Goal: Task Accomplishment & Management: Manage account settings

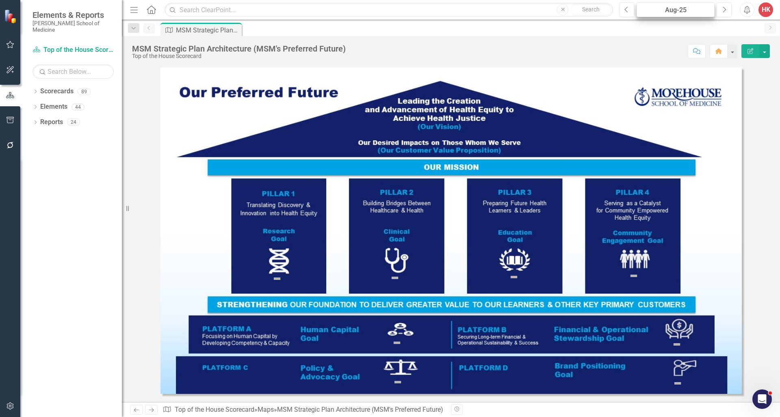
click at [486, 9] on div "Aug-25" at bounding box center [675, 10] width 72 height 10
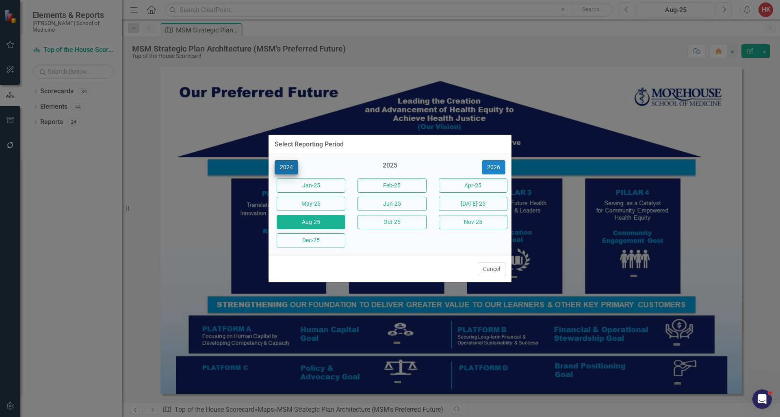
click at [287, 168] on button "2024" at bounding box center [286, 167] width 24 height 14
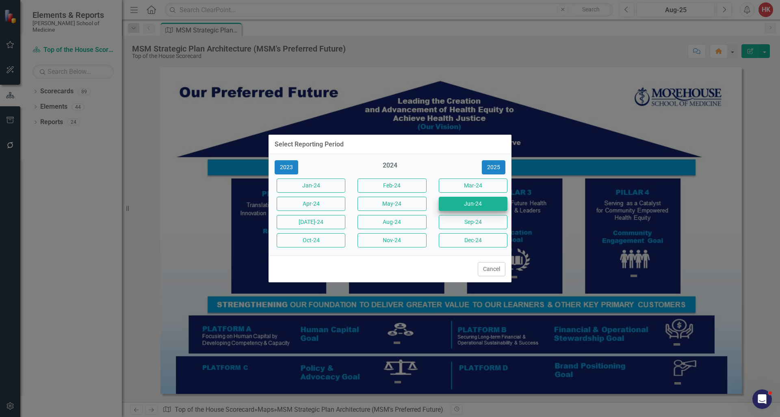
click at [481, 209] on button "Jun-24" at bounding box center [473, 204] width 69 height 14
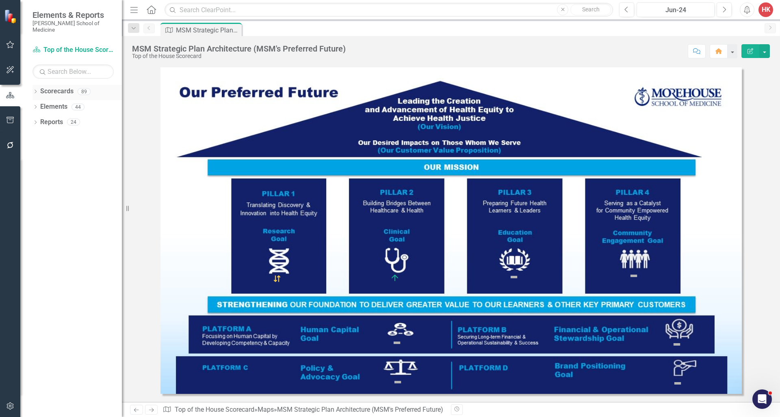
click at [67, 87] on link "Scorecards" at bounding box center [56, 91] width 33 height 9
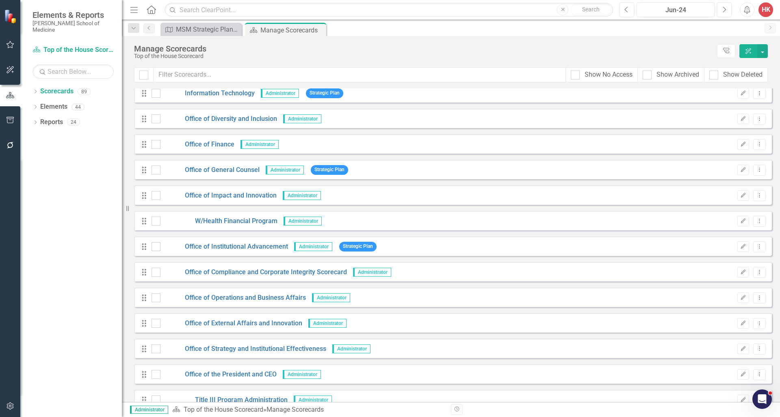
scroll to position [1275, 0]
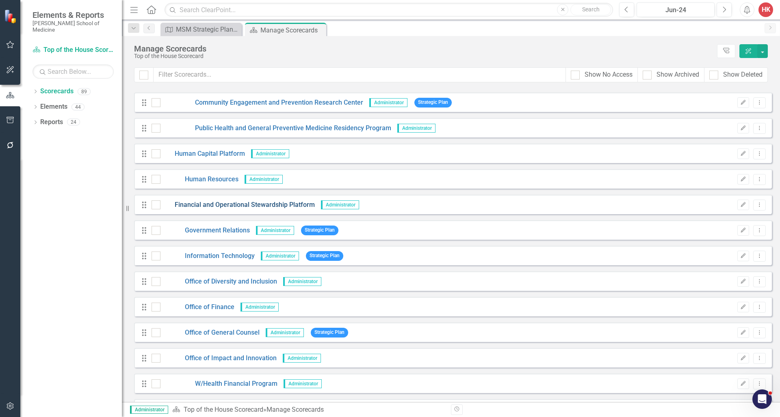
click at [261, 204] on link "Financial and Operational Stewardship Platform" at bounding box center [237, 205] width 154 height 9
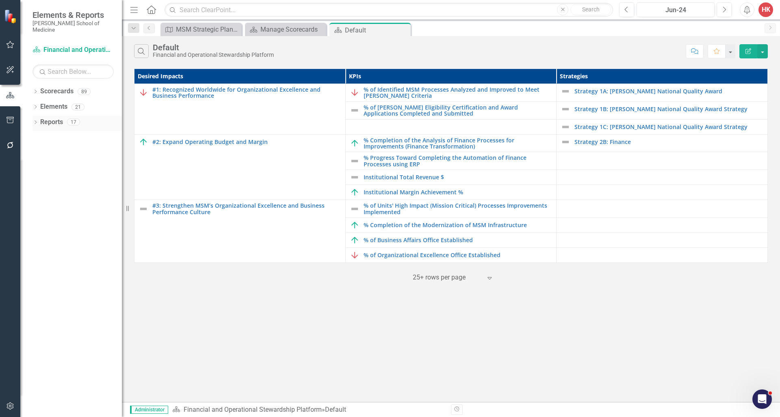
click at [62, 118] on link "Reports" at bounding box center [51, 122] width 23 height 9
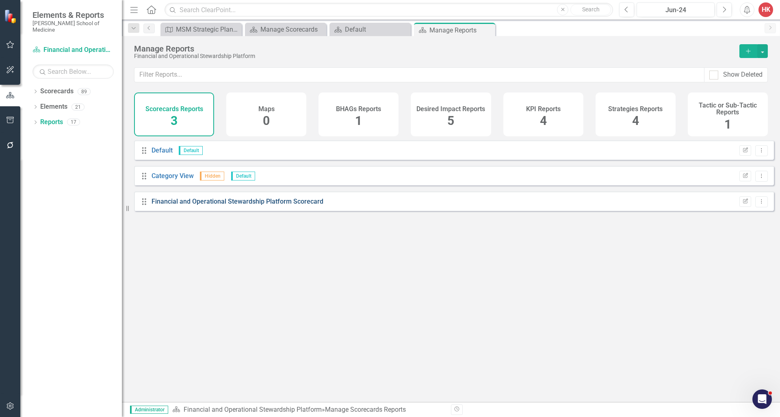
click at [176, 205] on link "Financial and Operational Stewardship Platform Scorecard" at bounding box center [237, 202] width 172 height 8
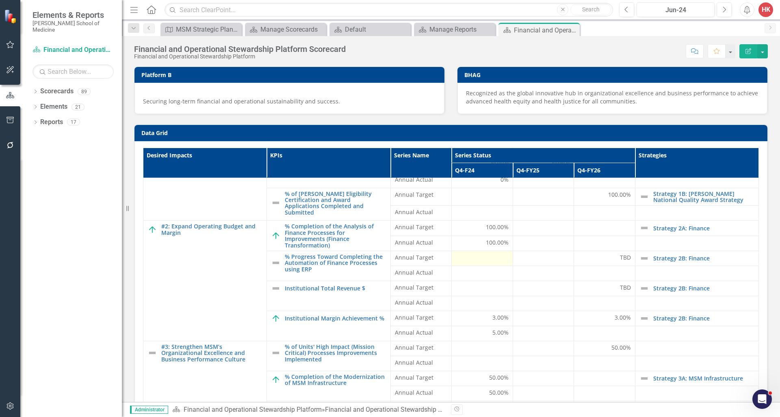
scroll to position [95, 0]
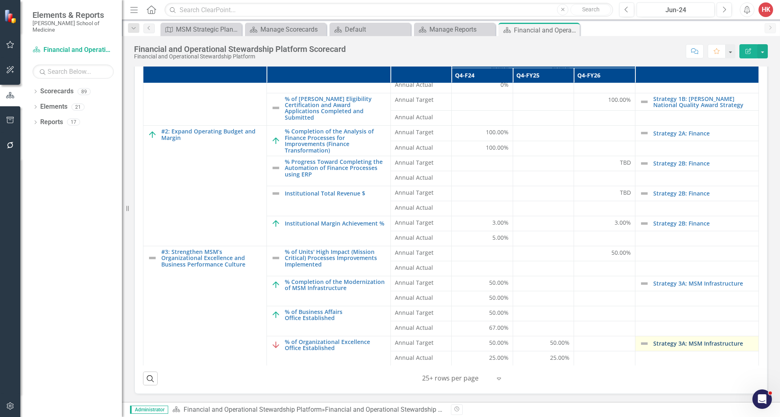
click at [486, 345] on link "Strategy 3A: MSM Infrastructure" at bounding box center [703, 344] width 101 height 6
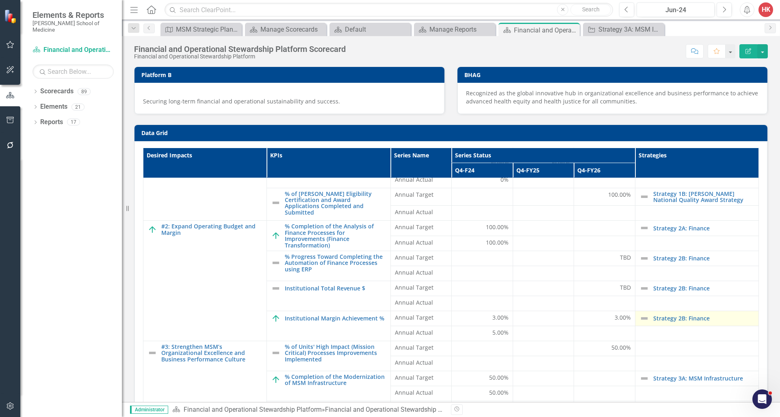
scroll to position [95, 0]
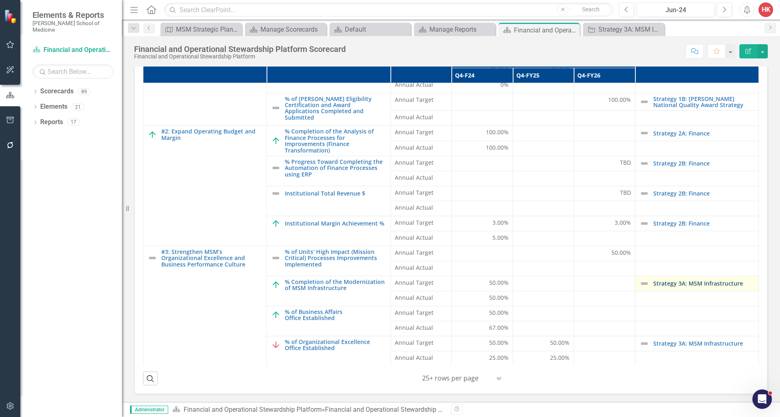
click at [486, 283] on link "Strategy 3A: MSM Infrastructure" at bounding box center [703, 284] width 101 height 6
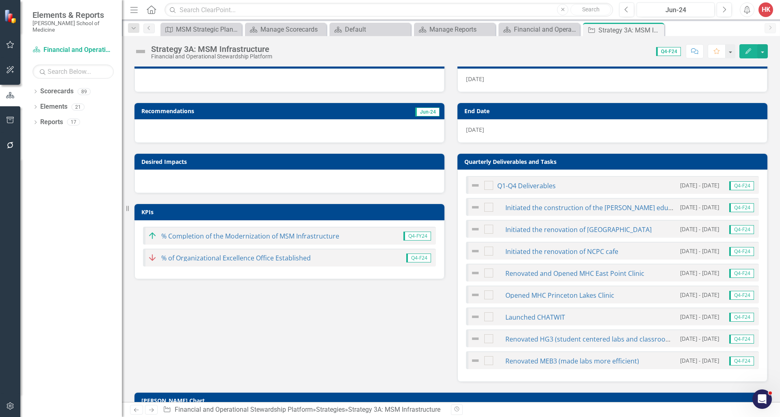
scroll to position [13, 0]
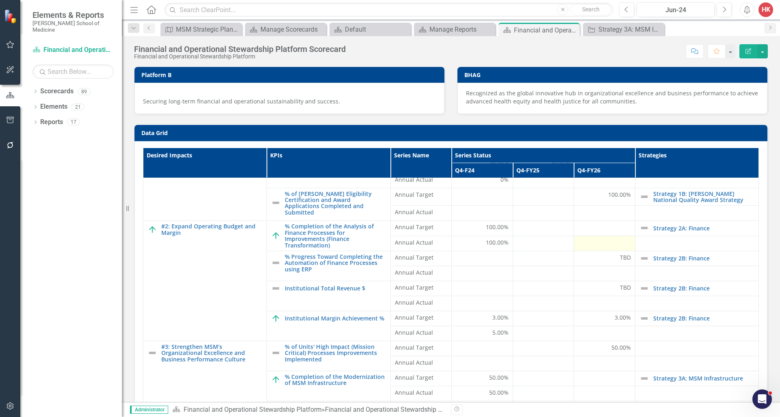
scroll to position [95, 0]
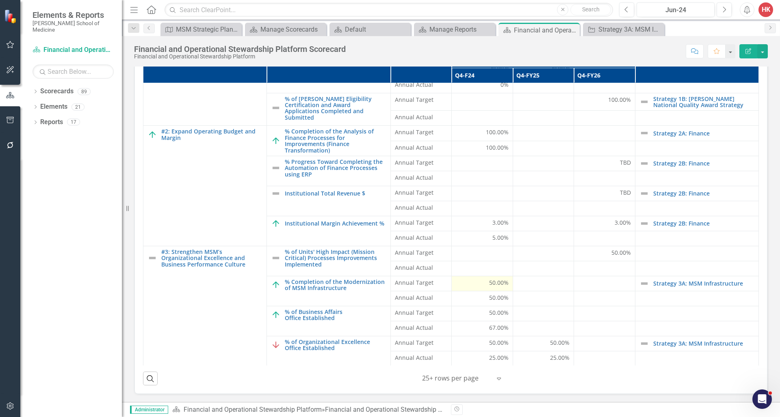
click at [486, 283] on span "50.00%" at bounding box center [498, 283] width 19 height 8
click at [486, 281] on link "Strategy 3A: MSM Infrastructure" at bounding box center [703, 284] width 101 height 6
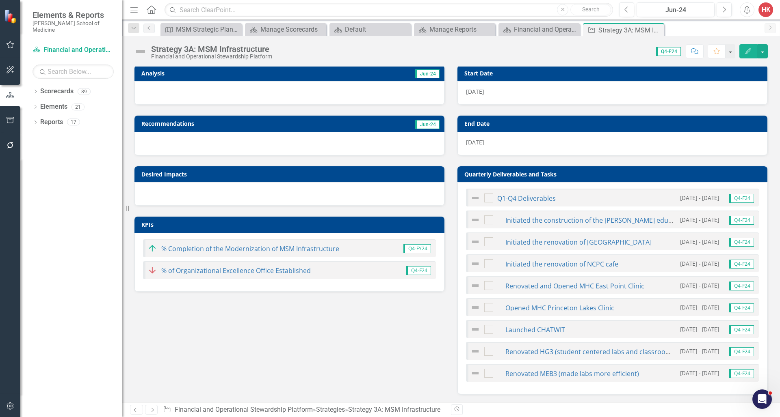
scroll to position [181, 0]
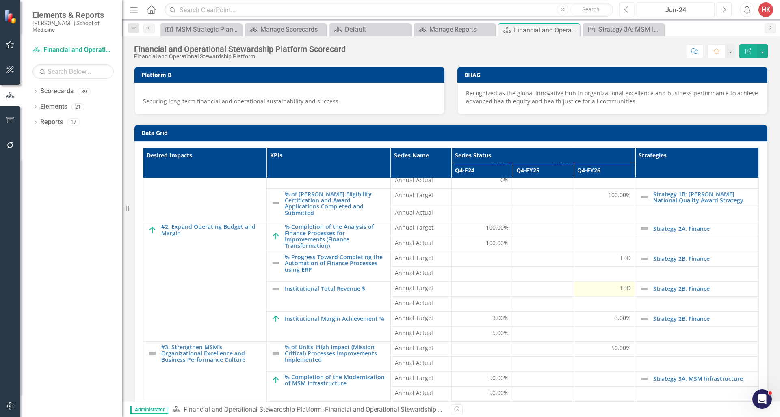
scroll to position [95, 0]
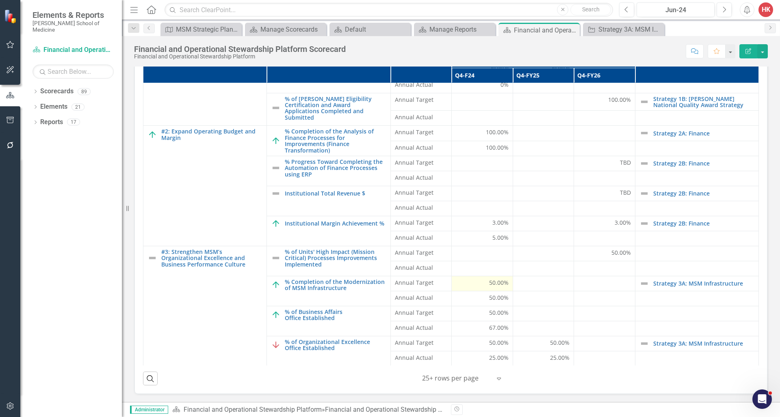
click at [486, 281] on span "50.00%" at bounding box center [498, 283] width 19 height 8
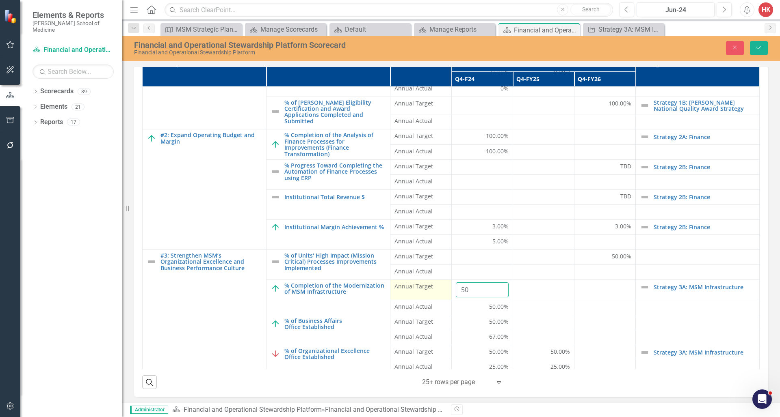
drag, startPoint x: 477, startPoint y: 290, endPoint x: 441, endPoint y: 290, distance: 36.1
click at [441, 290] on tr "% Completion of the Modernization of MSM Infrastructure Link Map View Link Map …" at bounding box center [451, 290] width 617 height 20
type input "100"
drag, startPoint x: 501, startPoint y: 307, endPoint x: 479, endPoint y: 306, distance: 22.4
click at [479, 306] on div "50.00%" at bounding box center [482, 307] width 53 height 8
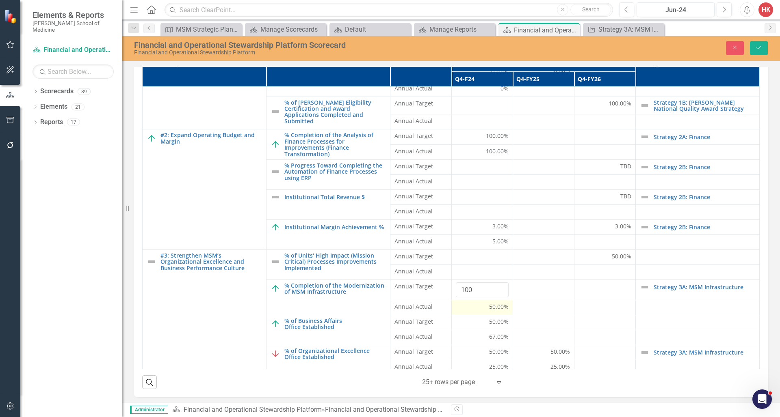
click at [486, 307] on span "50.00%" at bounding box center [498, 307] width 19 height 8
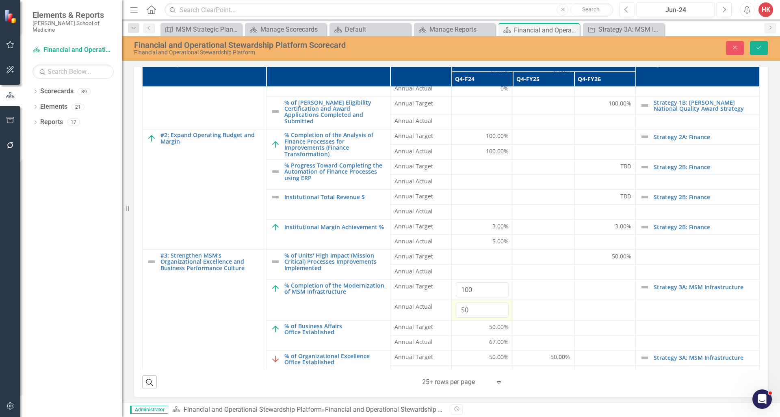
click at [482, 307] on input "50" at bounding box center [482, 310] width 53 height 15
type input "100"
click at [486, 47] on icon "Save" at bounding box center [758, 48] width 7 height 6
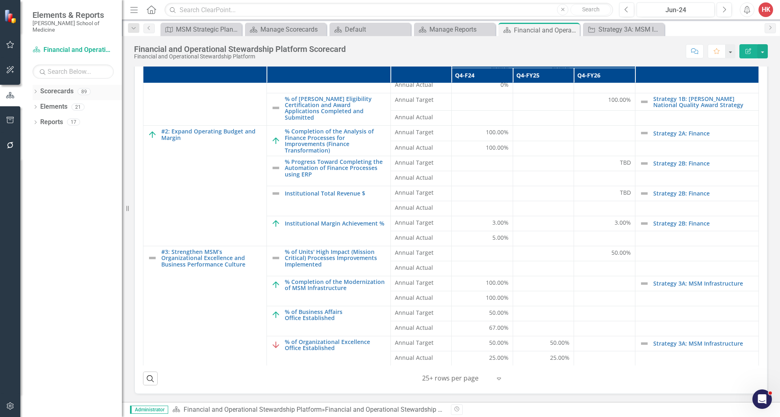
click at [52, 87] on link "Scorecards" at bounding box center [56, 91] width 33 height 9
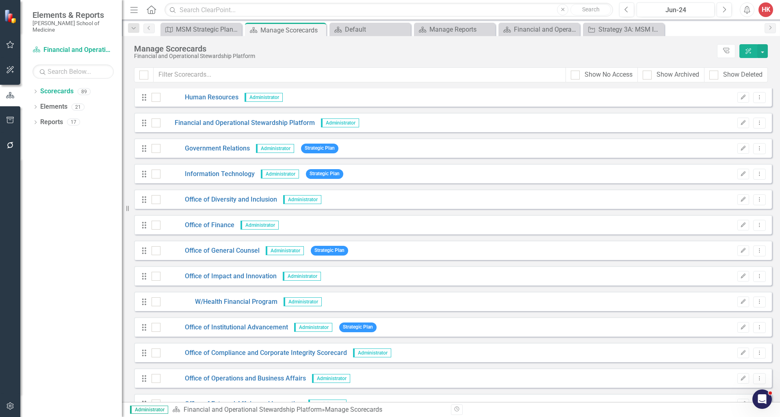
scroll to position [1416, 0]
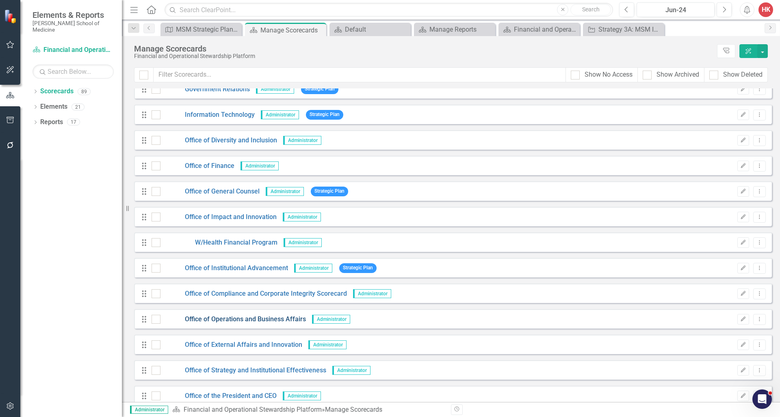
click at [270, 323] on link "Office of Operations and Business Affairs" at bounding box center [232, 319] width 145 height 9
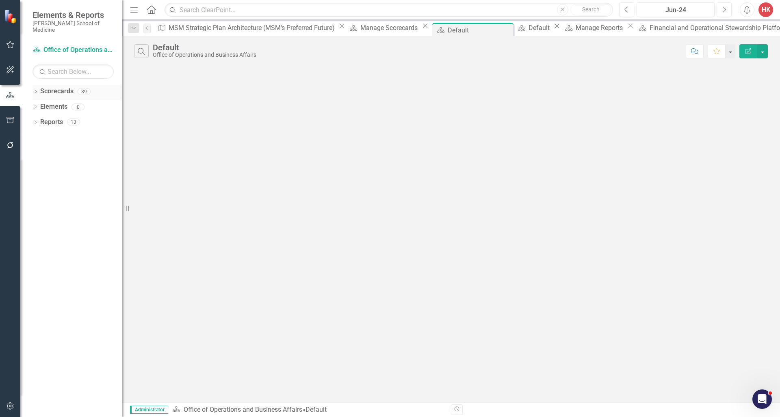
click at [71, 87] on link "Scorecards" at bounding box center [56, 91] width 33 height 9
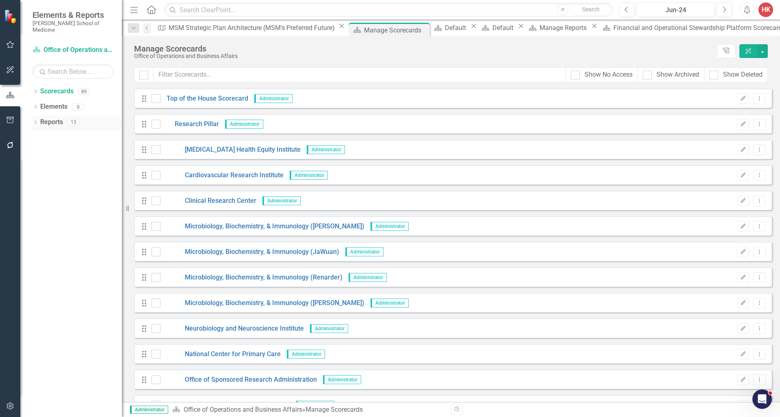
click at [57, 118] on link "Reports" at bounding box center [51, 122] width 23 height 9
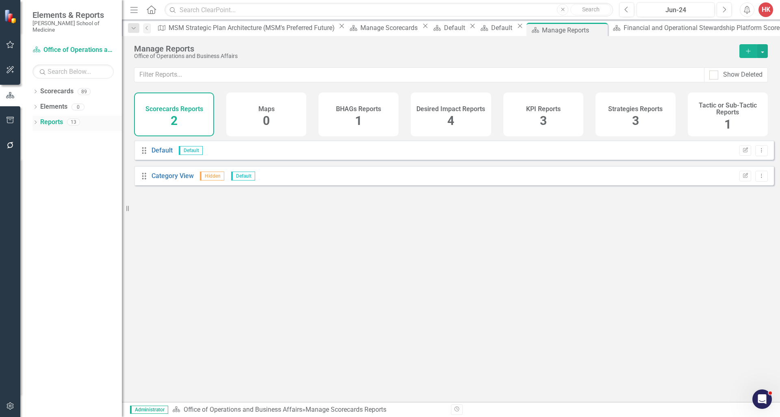
click at [47, 118] on link "Reports" at bounding box center [51, 122] width 23 height 9
click at [60, 87] on link "Scorecards" at bounding box center [56, 91] width 33 height 9
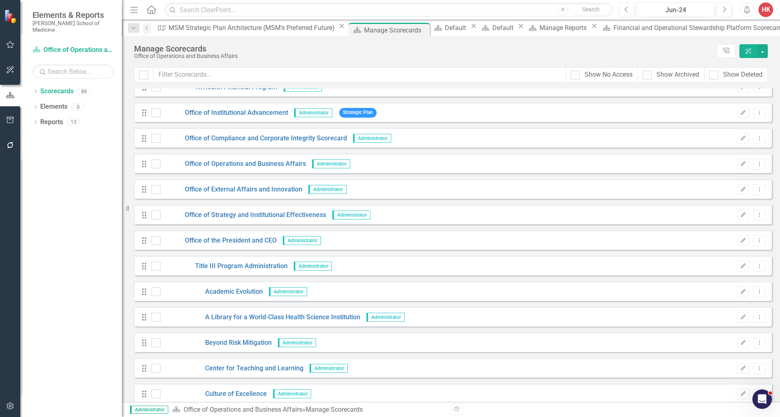
scroll to position [1963, 0]
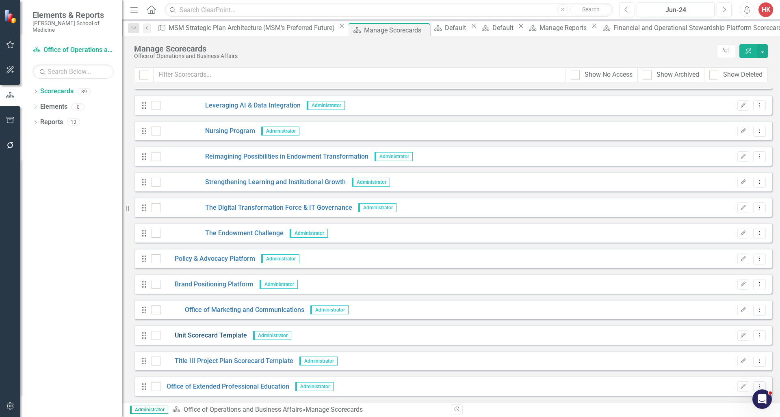
click at [214, 335] on link "Unit Scorecard Template" at bounding box center [203, 335] width 86 height 9
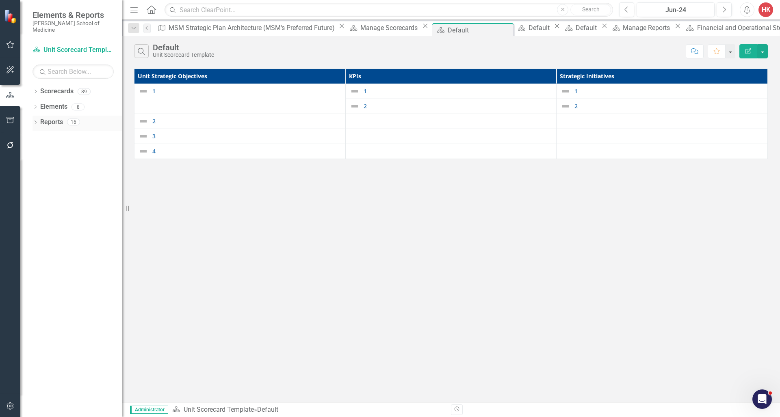
click at [52, 118] on link "Reports" at bounding box center [51, 122] width 23 height 9
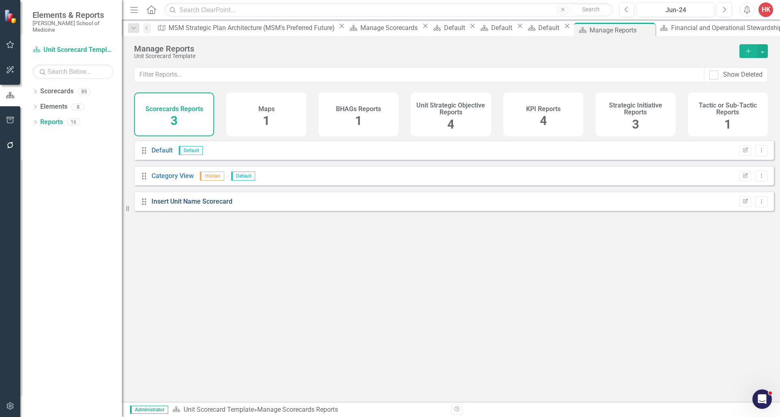
click at [203, 205] on link "Insert Unit Name Scorecard" at bounding box center [191, 202] width 81 height 8
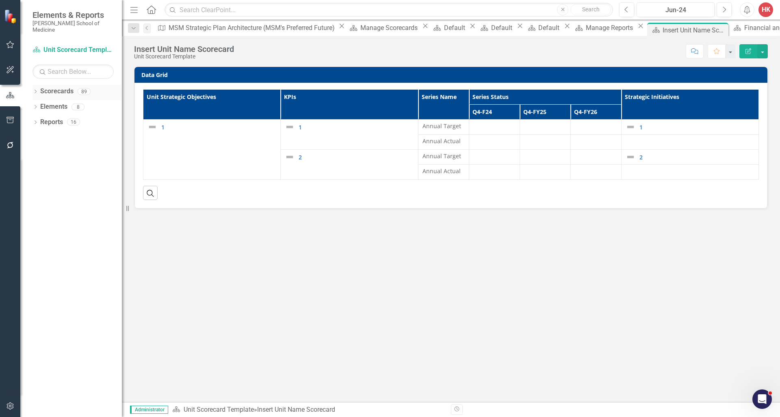
click at [58, 87] on link "Scorecards" at bounding box center [56, 91] width 33 height 9
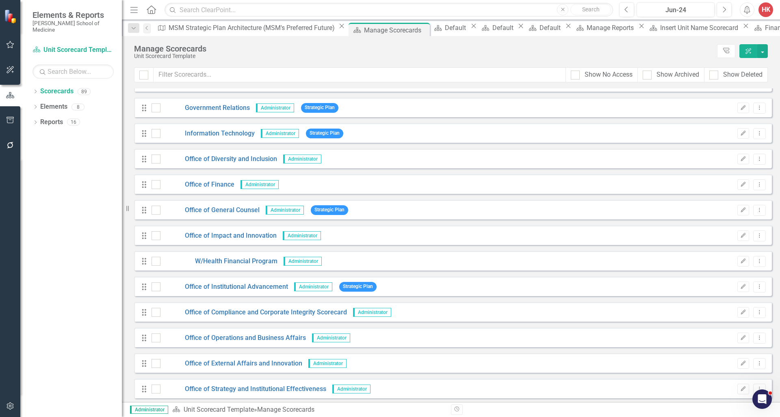
scroll to position [1435, 0]
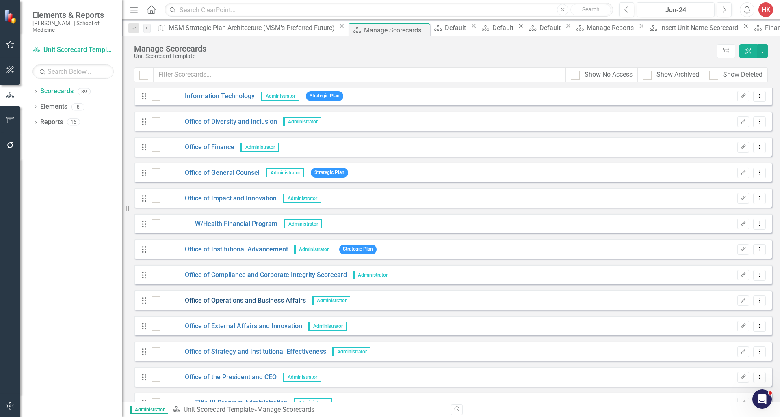
click at [229, 302] on link "Office of Operations and Business Affairs" at bounding box center [232, 300] width 145 height 9
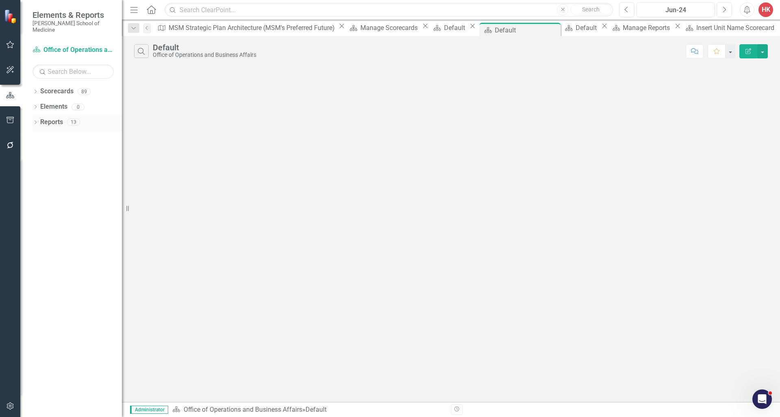
click at [52, 118] on link "Reports" at bounding box center [51, 122] width 23 height 9
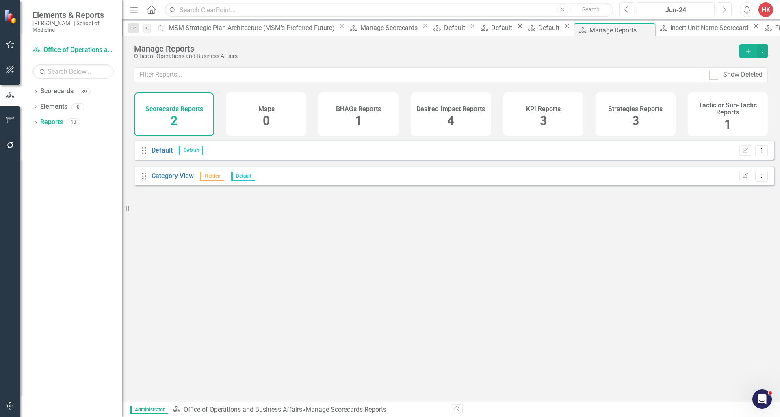
click at [162, 106] on h4 "Scorecards Reports" at bounding box center [174, 109] width 58 height 7
click at [486, 110] on h4 "KPI Reports" at bounding box center [543, 109] width 35 height 7
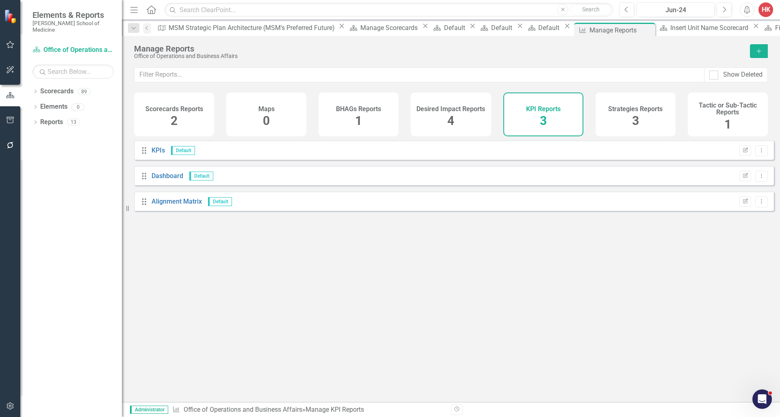
click at [195, 109] on h4 "Scorecards Reports" at bounding box center [174, 109] width 58 height 7
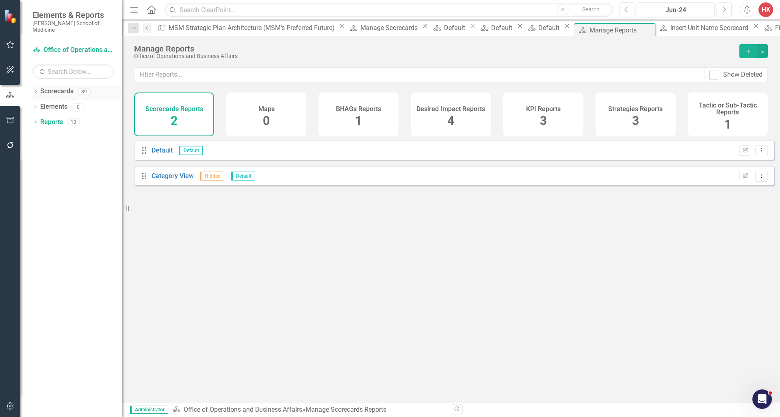
click at [61, 87] on link "Scorecards" at bounding box center [56, 91] width 33 height 9
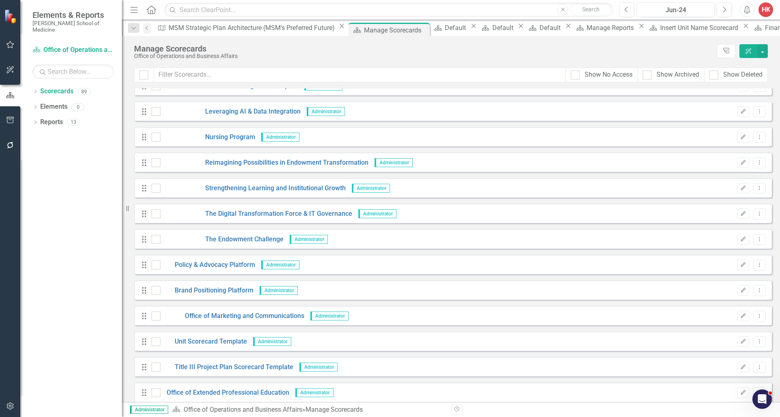
scroll to position [1963, 0]
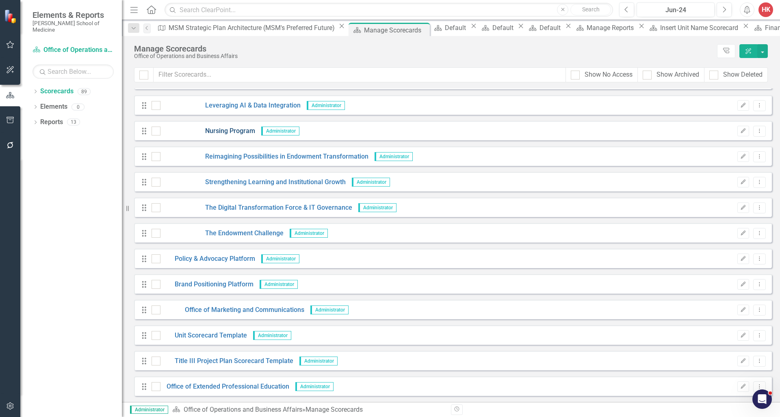
click at [237, 130] on link "Nursing Program" at bounding box center [207, 131] width 95 height 9
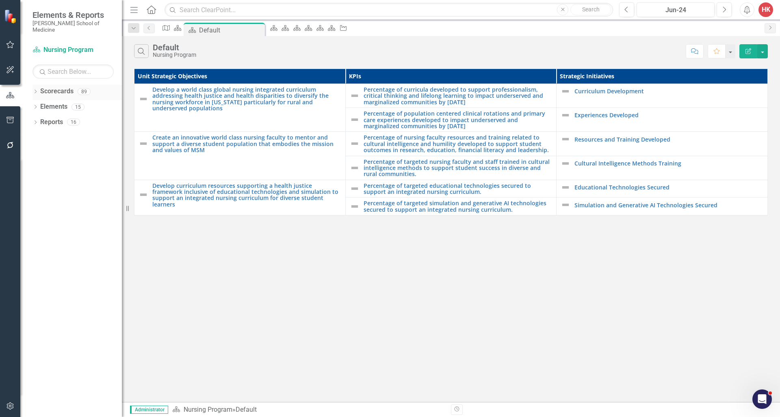
click at [63, 87] on link "Scorecards" at bounding box center [56, 91] width 33 height 9
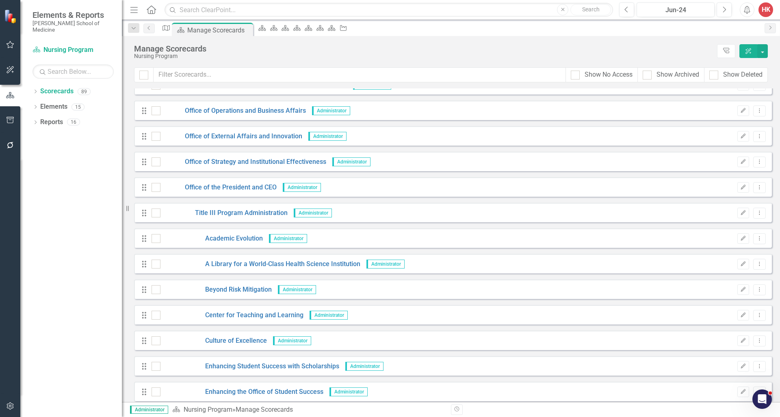
scroll to position [1586, 0]
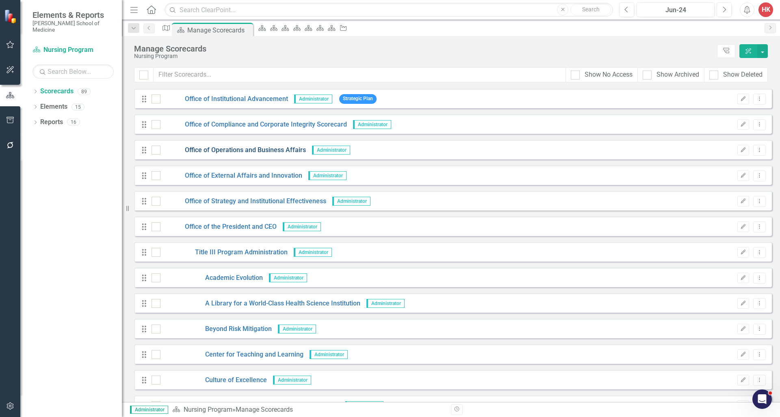
click at [280, 151] on link "Office of Operations and Business Affairs" at bounding box center [232, 150] width 145 height 9
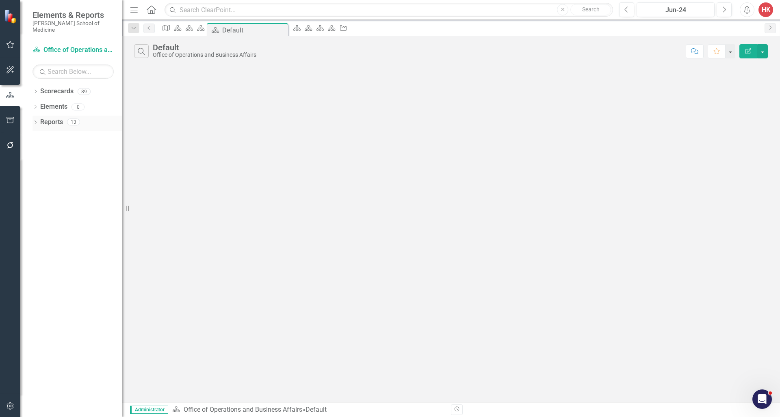
click at [52, 118] on link "Reports" at bounding box center [51, 122] width 23 height 9
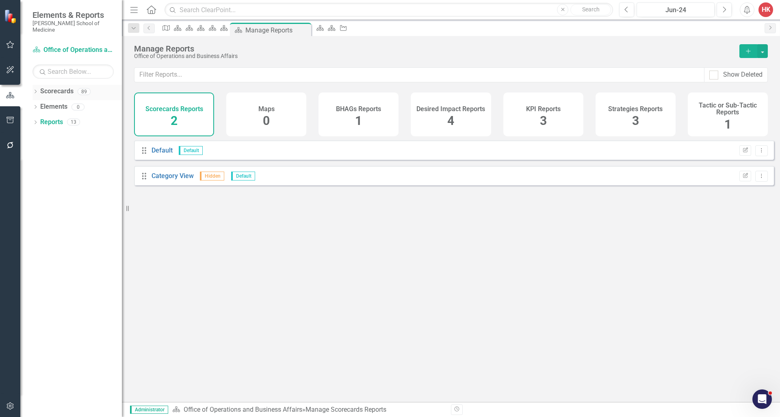
click at [68, 87] on link "Scorecards" at bounding box center [56, 91] width 33 height 9
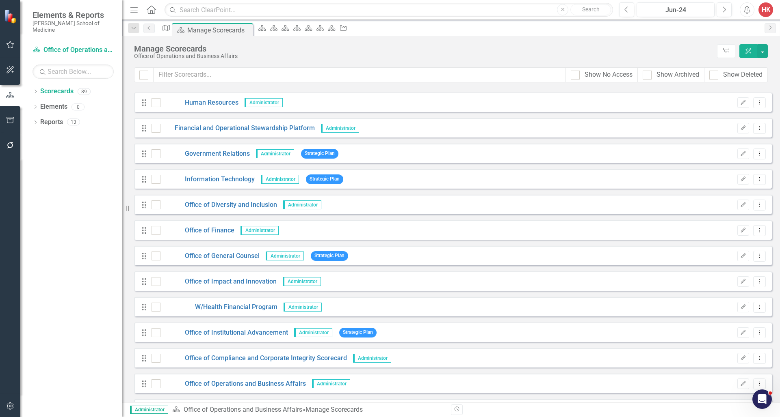
scroll to position [1353, 0]
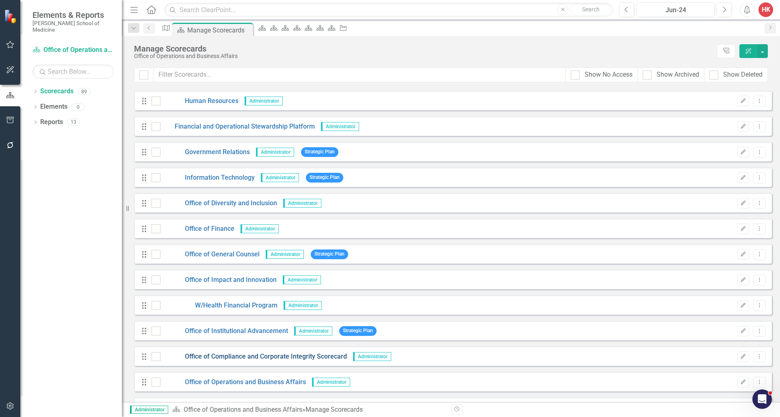
click at [275, 358] on link "Office of Compliance and Corporate Integrity Scorecard" at bounding box center [253, 356] width 186 height 9
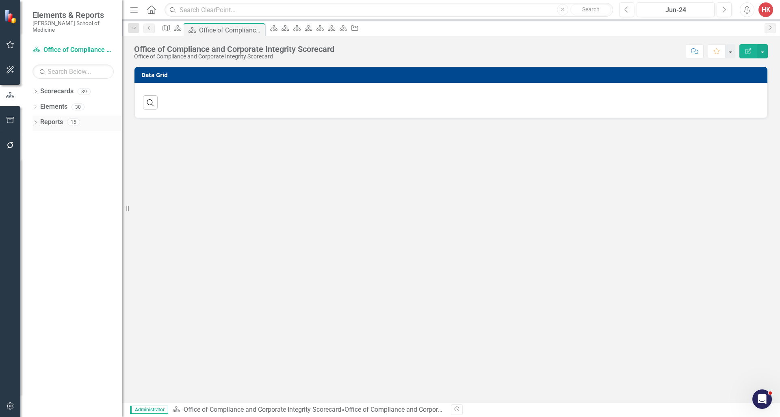
click at [60, 118] on link "Reports" at bounding box center [51, 122] width 23 height 9
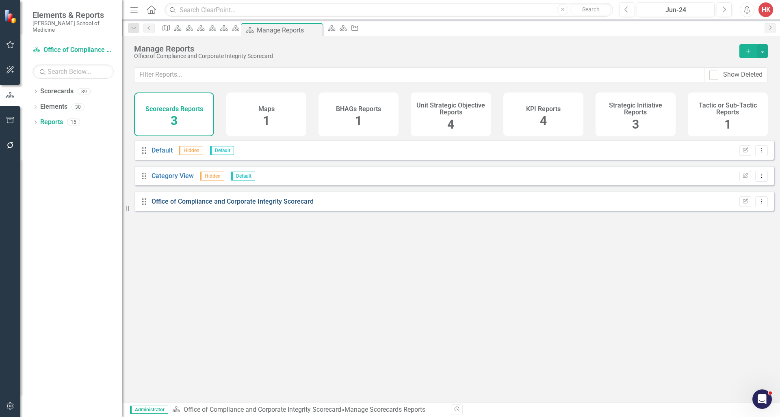
click at [216, 205] on link "Office of Compliance and Corporate Integrity Scorecard" at bounding box center [232, 202] width 162 height 8
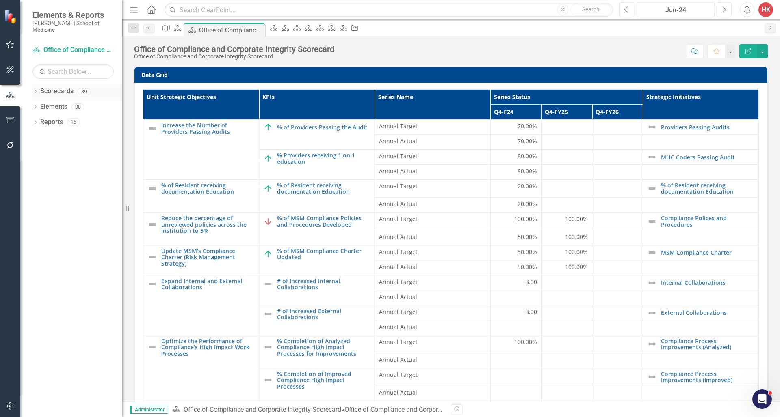
click at [52, 87] on link "Scorecards" at bounding box center [56, 91] width 33 height 9
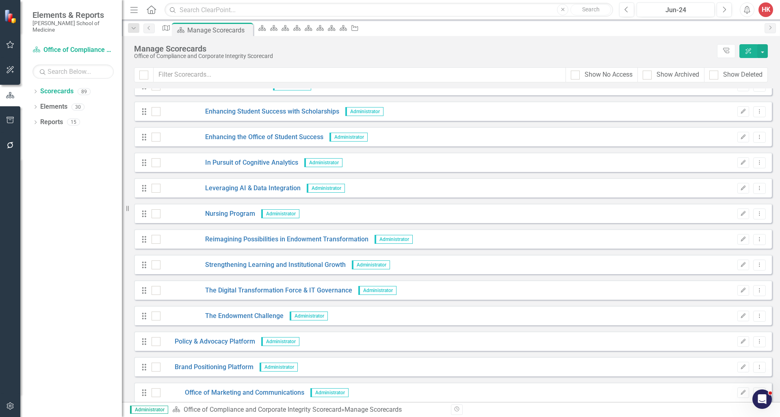
scroll to position [1963, 0]
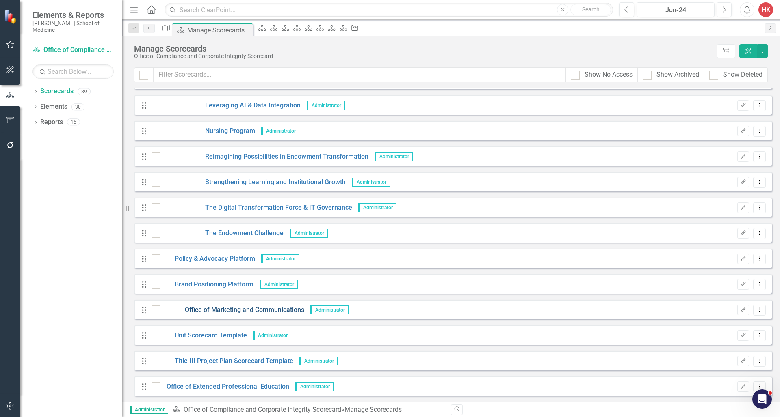
click at [251, 311] on link "Office of Marketing and Communications" at bounding box center [232, 310] width 144 height 9
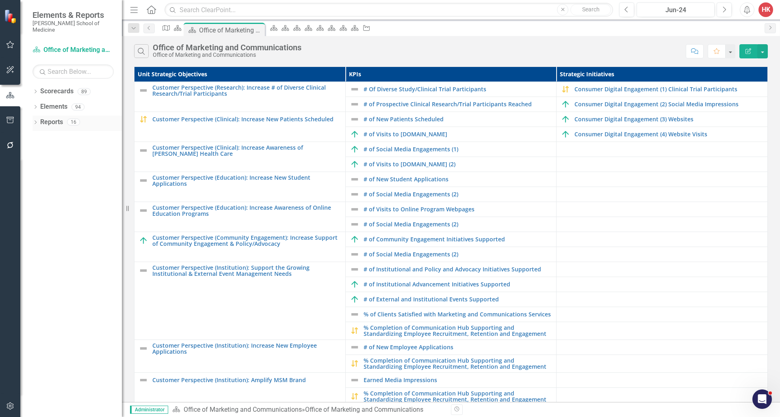
click at [56, 118] on link "Reports" at bounding box center [51, 122] width 23 height 9
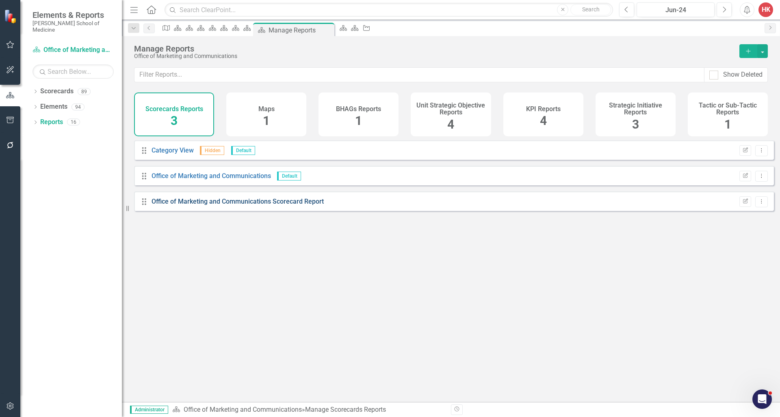
click at [261, 205] on link "Office of Marketing and Communications Scorecard Report" at bounding box center [237, 202] width 172 height 8
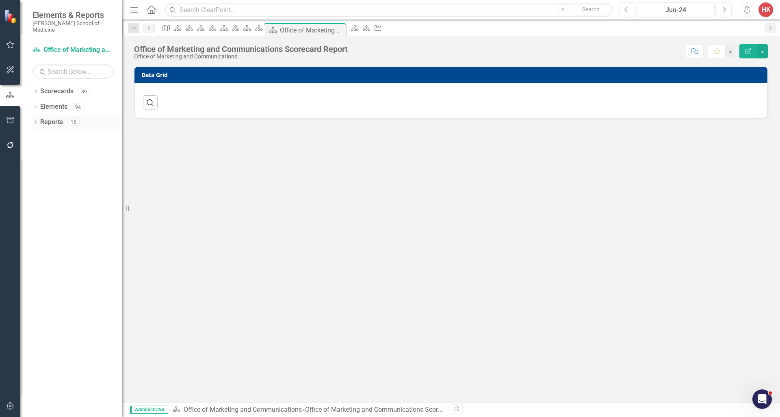
click at [52, 118] on link "Reports" at bounding box center [51, 122] width 23 height 9
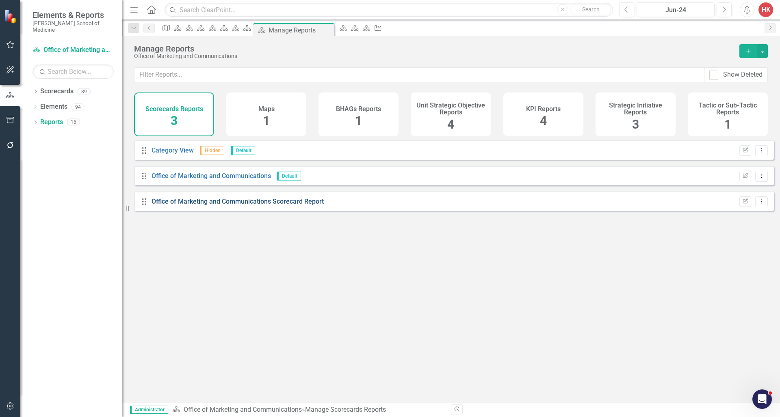
click at [191, 205] on link "Office of Marketing and Communications Scorecard Report" at bounding box center [237, 202] width 172 height 8
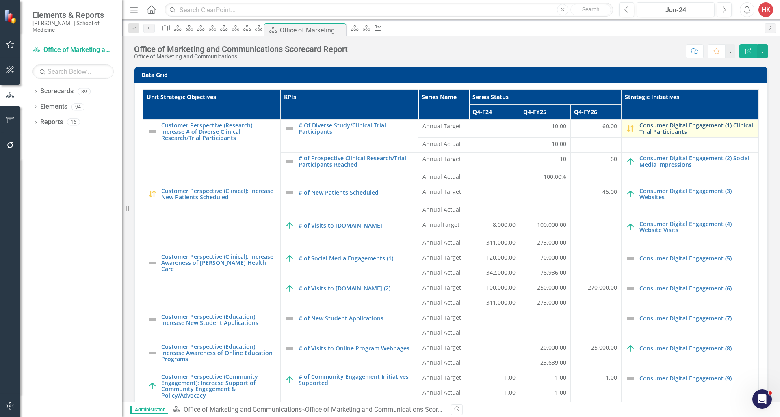
click at [486, 132] on link "Consumer Digital Engagement (1) Clinical Trial Participants" at bounding box center [696, 128] width 115 height 13
click at [64, 87] on link "Scorecards" at bounding box center [56, 91] width 33 height 9
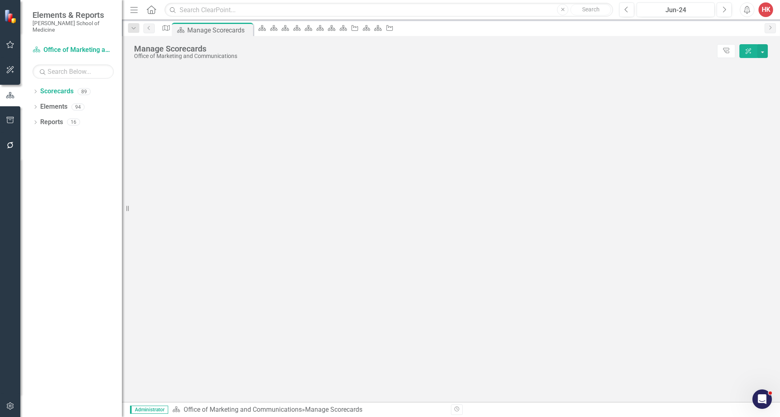
click at [64, 87] on link "Scorecards" at bounding box center [56, 91] width 33 height 9
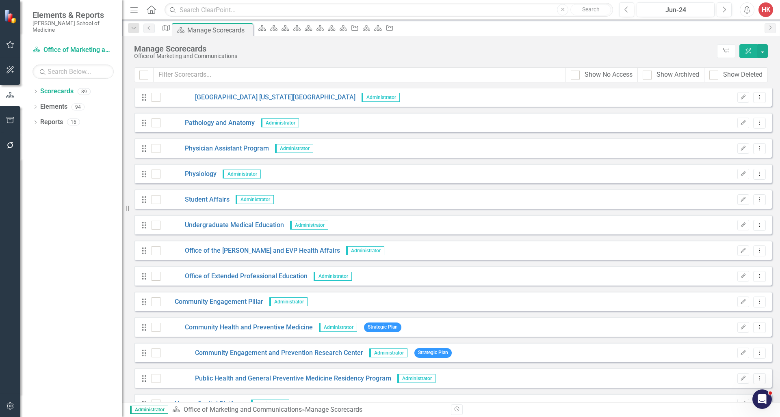
scroll to position [1283, 0]
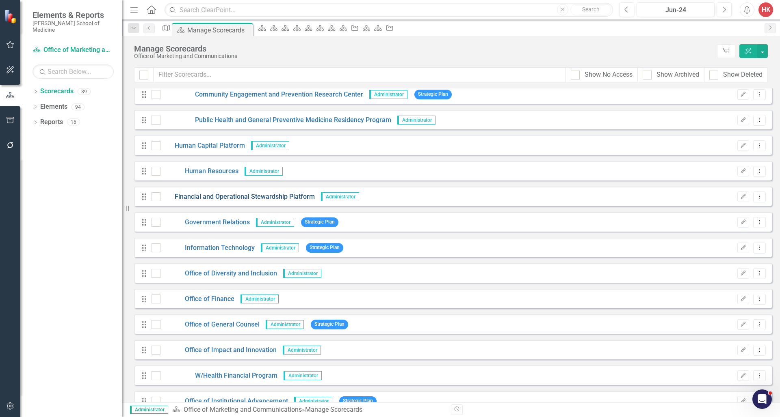
click at [277, 196] on link "Financial and Operational Stewardship Platform" at bounding box center [237, 196] width 154 height 9
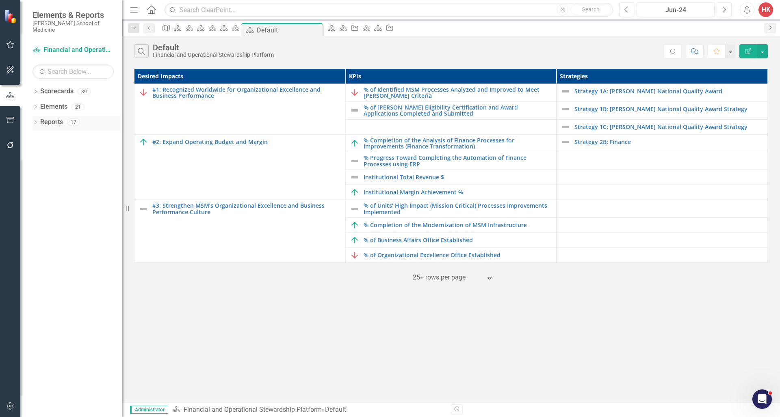
click at [52, 118] on link "Reports" at bounding box center [51, 122] width 23 height 9
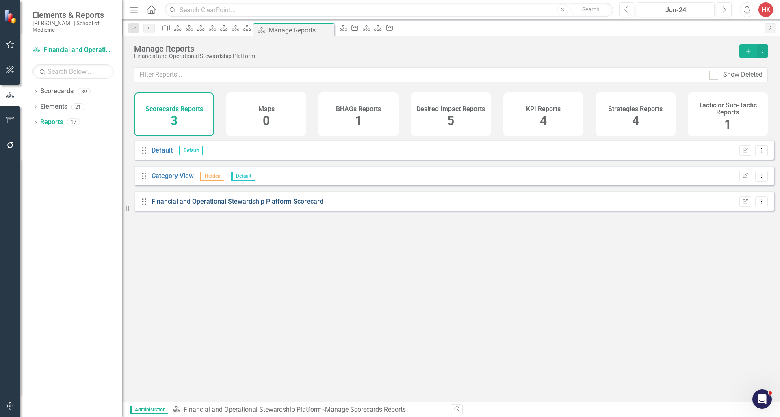
click at [242, 205] on link "Financial and Operational Stewardship Platform Scorecard" at bounding box center [237, 202] width 172 height 8
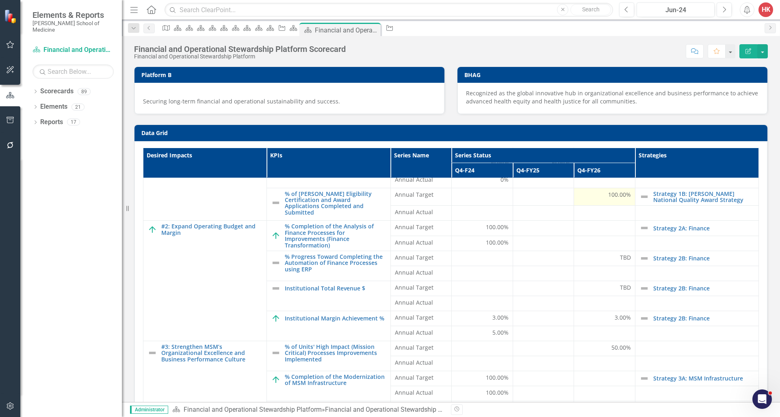
scroll to position [95, 0]
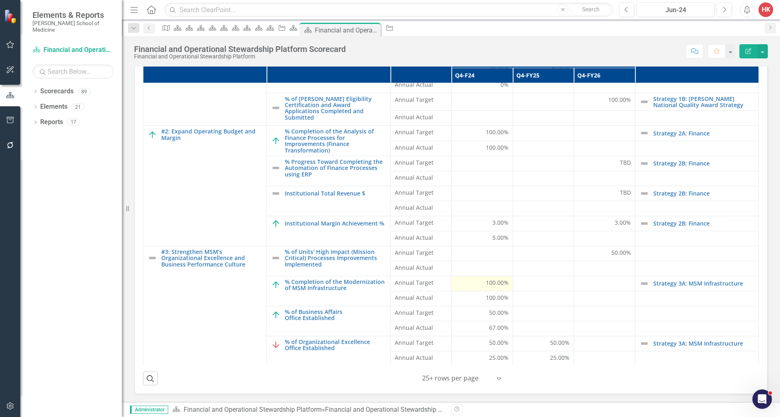
click at [486, 281] on span "100.00%" at bounding box center [497, 283] width 23 height 8
click at [486, 282] on span "100.00%" at bounding box center [497, 283] width 23 height 8
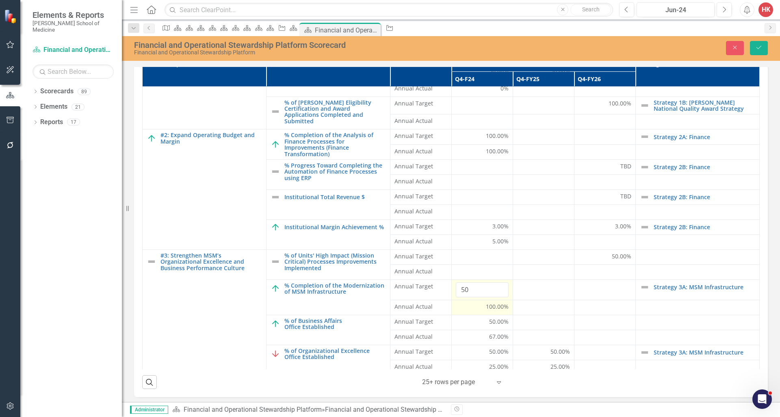
type input "50"
click at [486, 307] on span "100.00%" at bounding box center [497, 307] width 23 height 8
click at [486, 308] on span "100.00%" at bounding box center [497, 307] width 23 height 8
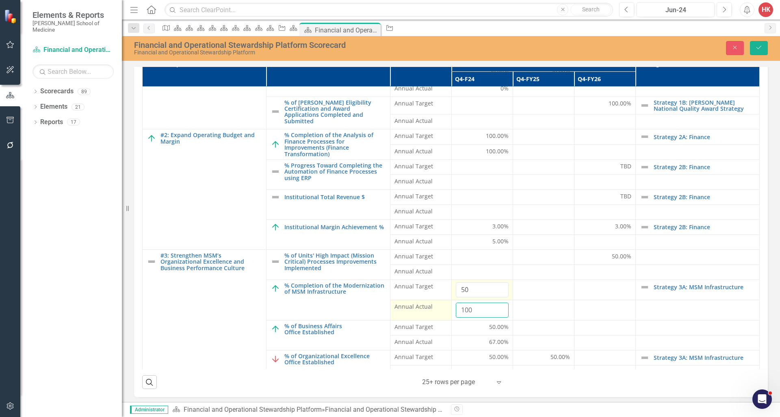
drag, startPoint x: 476, startPoint y: 310, endPoint x: 432, endPoint y: 308, distance: 44.3
click at [432, 308] on tr "Annual Actual 100" at bounding box center [451, 310] width 617 height 20
type input "50"
click at [486, 52] on button "Save" at bounding box center [759, 48] width 18 height 14
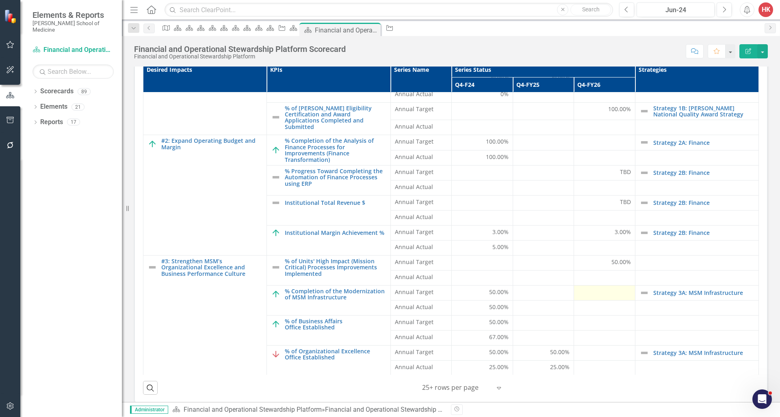
scroll to position [87, 0]
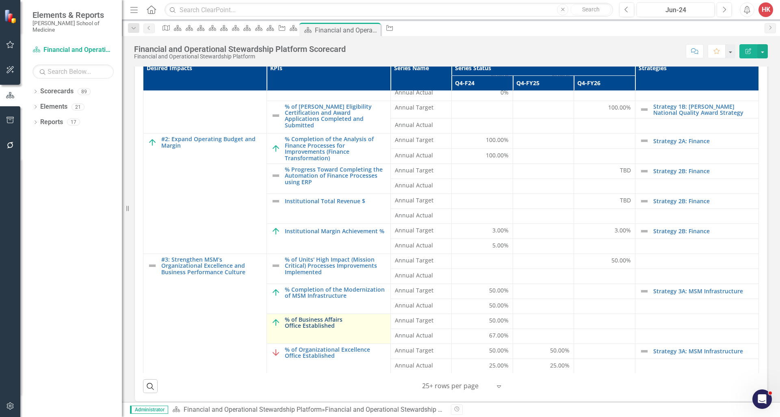
click at [327, 322] on link "% of Business Affairs Office Established" at bounding box center [335, 323] width 101 height 13
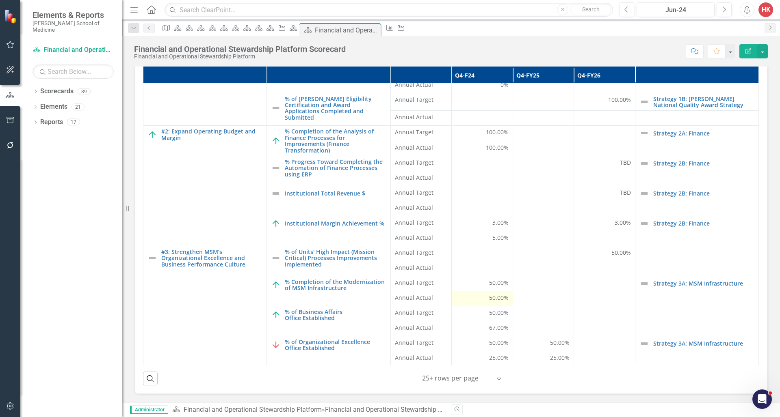
scroll to position [21, 0]
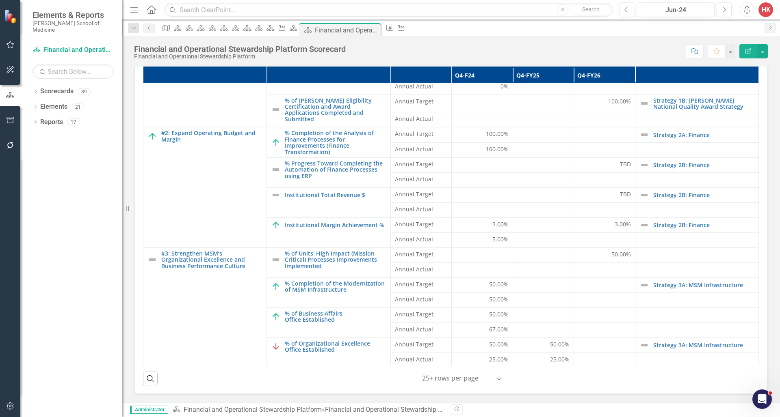
click at [486, 286] on link "Strategy 3A: MSM Infrastructure" at bounding box center [703, 285] width 101 height 6
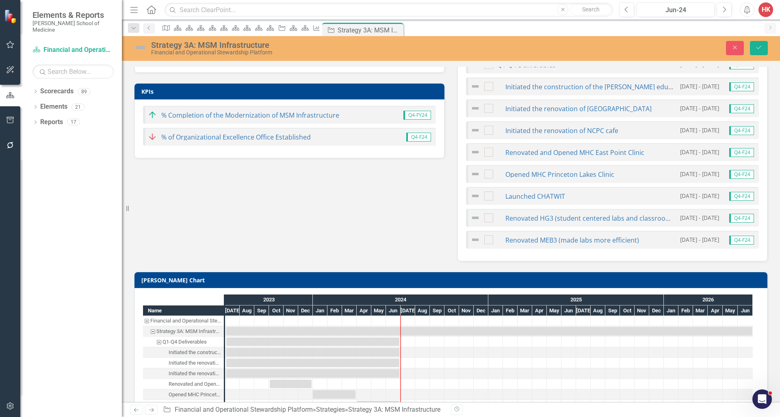
scroll to position [78, 0]
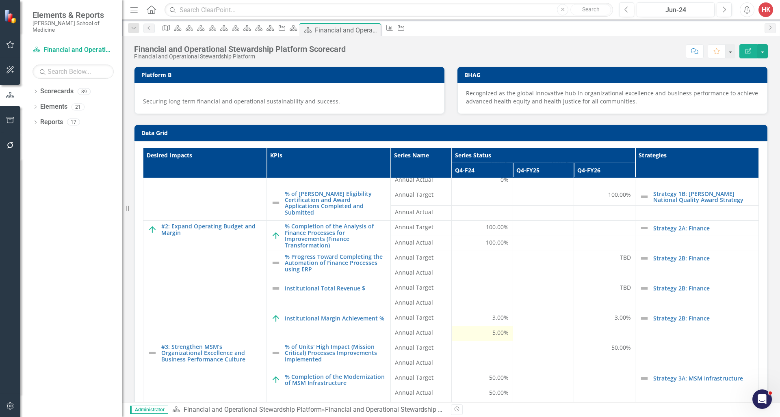
scroll to position [95, 0]
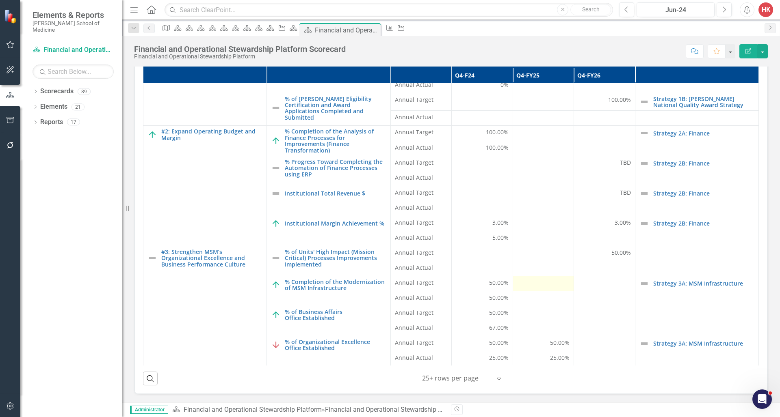
click at [486, 283] on div at bounding box center [543, 284] width 52 height 10
click at [486, 282] on div at bounding box center [543, 284] width 52 height 10
click at [486, 284] on link "Strategy 3A: MSM Infrastructure" at bounding box center [703, 284] width 101 height 6
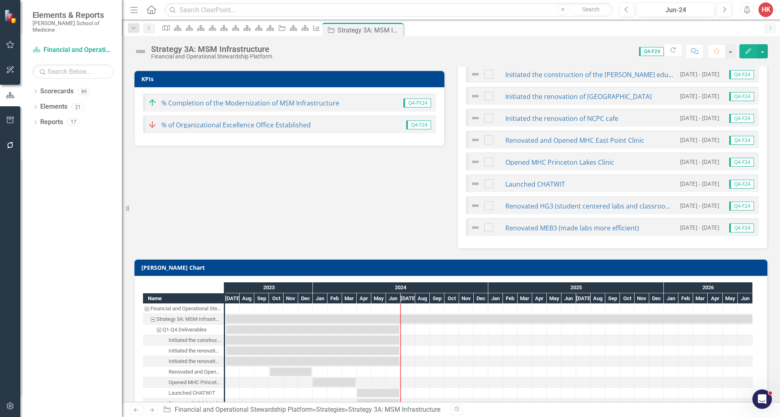
scroll to position [90, 0]
